Goal: Complete application form

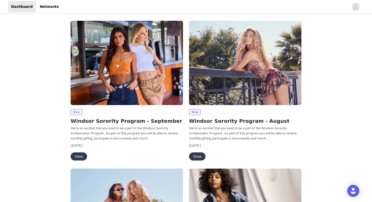
scroll to position [1, 0]
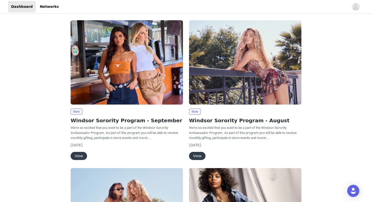
click at [82, 154] on button "View" at bounding box center [79, 156] width 16 height 8
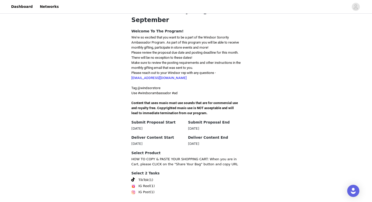
scroll to position [132, 0]
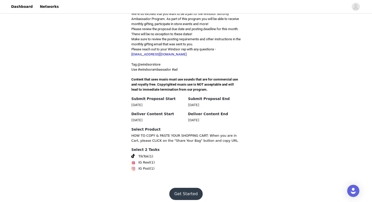
click at [187, 188] on button "Get Started" at bounding box center [186, 194] width 34 height 12
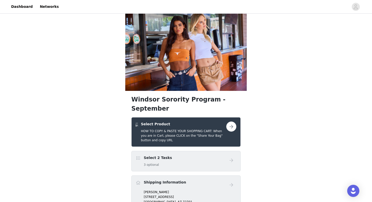
scroll to position [7, 0]
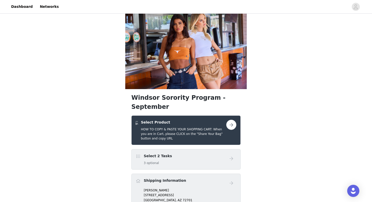
click at [233, 120] on button "button" at bounding box center [231, 125] width 10 height 10
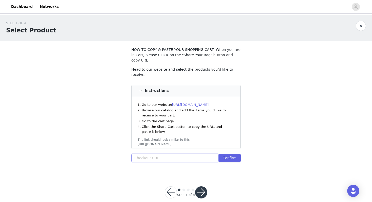
click at [198, 154] on input "text" at bounding box center [174, 158] width 87 height 8
paste input "[URL][DOMAIN_NAME]"
type input "[URL][DOMAIN_NAME]"
click at [225, 154] on button "Confirm" at bounding box center [230, 158] width 22 height 8
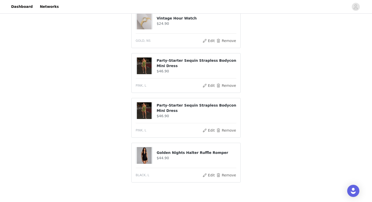
scroll to position [267, 0]
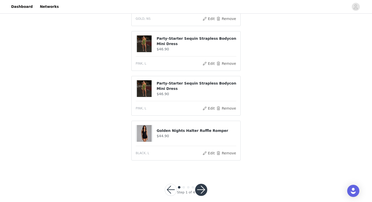
click at [204, 184] on button "button" at bounding box center [201, 190] width 12 height 12
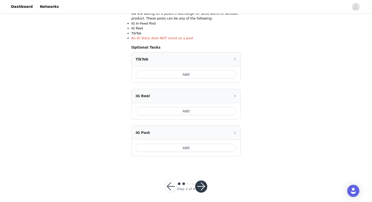
scroll to position [104, 0]
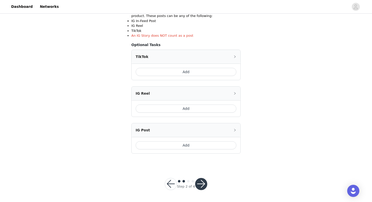
click at [200, 183] on button "button" at bounding box center [201, 184] width 12 height 12
click at [204, 182] on button "button" at bounding box center [201, 184] width 12 height 12
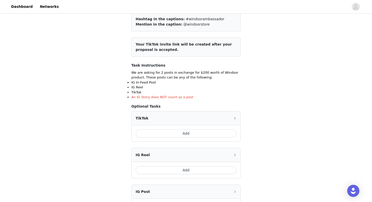
scroll to position [53, 0]
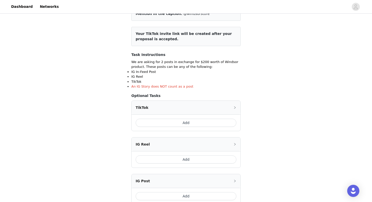
click at [234, 144] on icon "icon: right" at bounding box center [234, 144] width 3 height 3
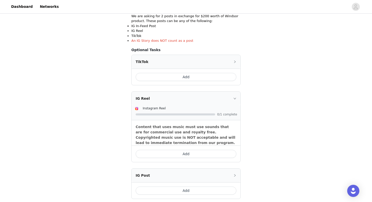
scroll to position [99, 0]
click at [229, 153] on button "Add" at bounding box center [186, 154] width 101 height 8
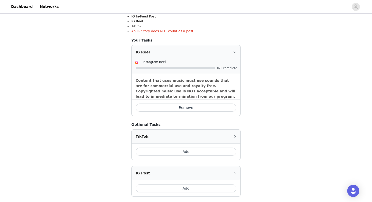
click at [221, 108] on button "Remove" at bounding box center [186, 107] width 101 height 8
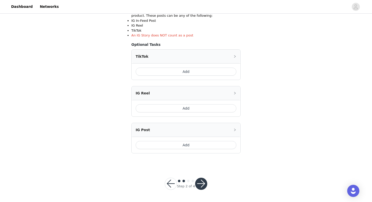
scroll to position [104, 0]
click at [220, 144] on button "Add" at bounding box center [186, 145] width 101 height 8
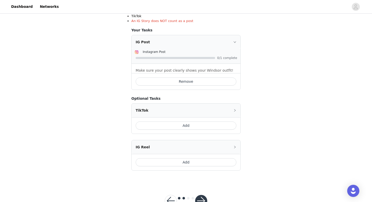
scroll to position [121, 0]
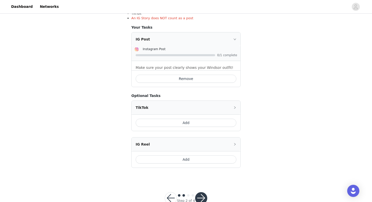
click at [229, 123] on button "Add" at bounding box center [186, 123] width 101 height 8
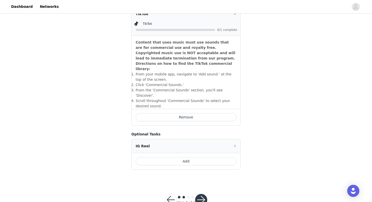
scroll to position [208, 0]
click at [199, 193] on button "button" at bounding box center [201, 199] width 12 height 12
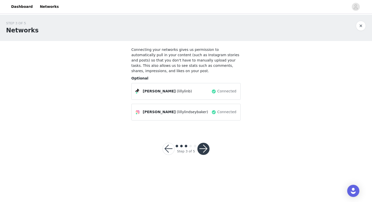
click at [207, 149] on button "button" at bounding box center [203, 149] width 12 height 12
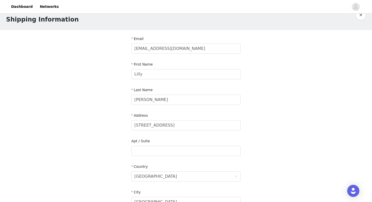
scroll to position [14, 0]
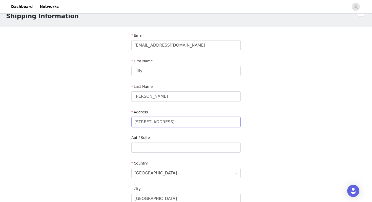
drag, startPoint x: 213, startPoint y: 124, endPoint x: 125, endPoint y: 121, distance: 88.1
click at [125, 121] on div "STEP 4 OF 5 Shipping Information Email [EMAIL_ADDRESS][DOMAIN_NAME] First Name …" at bounding box center [186, 148] width 372 height 294
click at [138, 119] on input "text" at bounding box center [185, 122] width 109 height 10
type input "[STREET_ADDRESS][PERSON_NAME]"
type input "Apt 8"
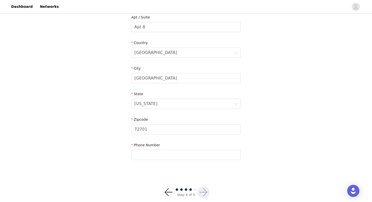
scroll to position [138, 0]
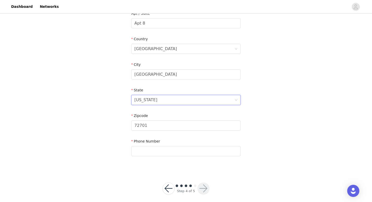
click at [169, 98] on div "[US_STATE]" at bounding box center [184, 100] width 100 height 10
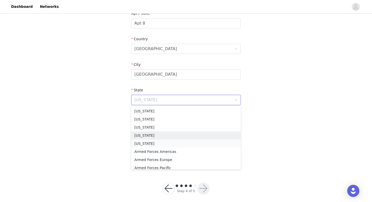
click at [155, 144] on li "[US_STATE]" at bounding box center [185, 143] width 109 height 8
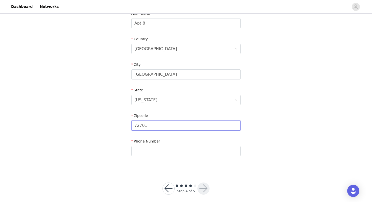
click at [160, 128] on input "72701" at bounding box center [185, 125] width 109 height 10
type input "72703"
click at [145, 153] on input "text" at bounding box center [185, 151] width 109 height 10
type input "5013051917"
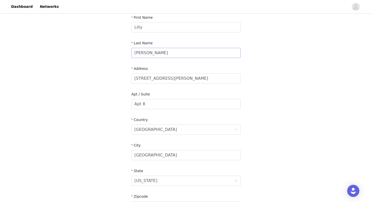
scroll to position [57, 0]
drag, startPoint x: 171, startPoint y: 53, endPoint x: 107, endPoint y: 52, distance: 64.0
click at [107, 53] on div "STEP 4 OF 5 Shipping Information Email [EMAIL_ADDRESS][DOMAIN_NAME] First Name …" at bounding box center [186, 105] width 372 height 294
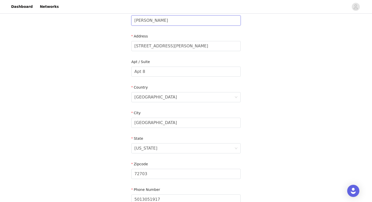
scroll to position [143, 0]
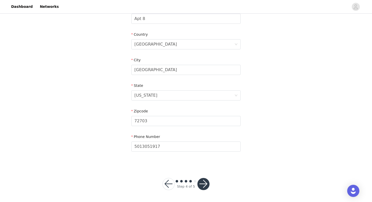
type input "[PERSON_NAME]"
click at [204, 182] on button "button" at bounding box center [203, 184] width 12 height 12
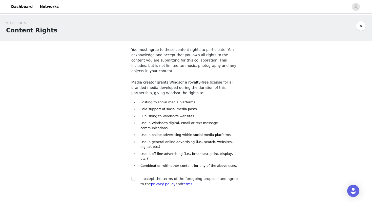
click at [158, 177] on span "I accept the terms of the foregoing proposal and agree to the privacy policy an…" at bounding box center [188, 181] width 97 height 9
click at [132, 177] on input "checkbox" at bounding box center [133, 179] width 4 height 4
checkbox input "true"
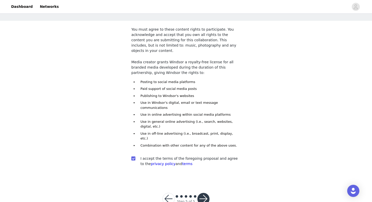
click at [203, 193] on button "button" at bounding box center [203, 199] width 12 height 12
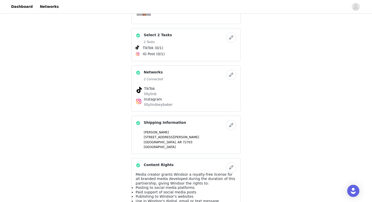
scroll to position [325, 0]
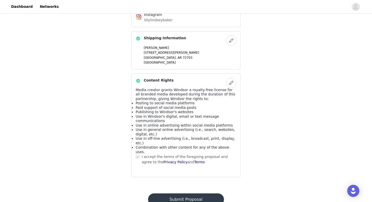
click at [185, 193] on button "Submit Proposal" at bounding box center [186, 199] width 76 height 12
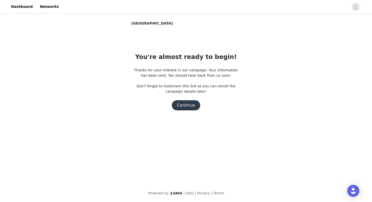
click at [196, 107] on button "Continue" at bounding box center [186, 105] width 28 height 10
